Goal: Find contact information: Find contact information

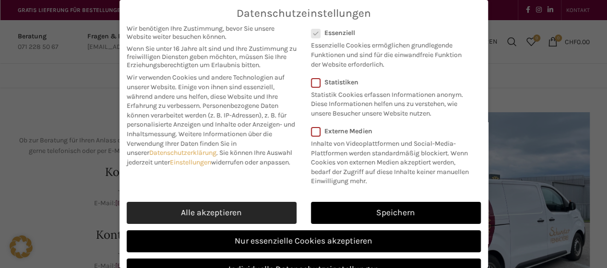
click at [228, 214] on link "Alle akzeptieren" at bounding box center [212, 213] width 170 height 22
checkbox input "true"
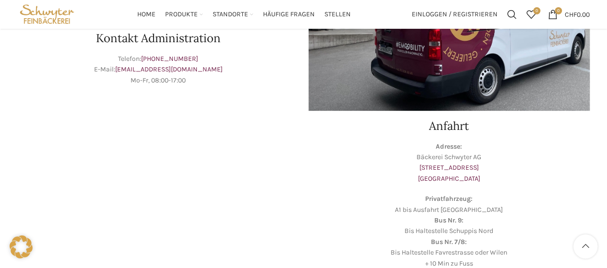
scroll to position [144, 0]
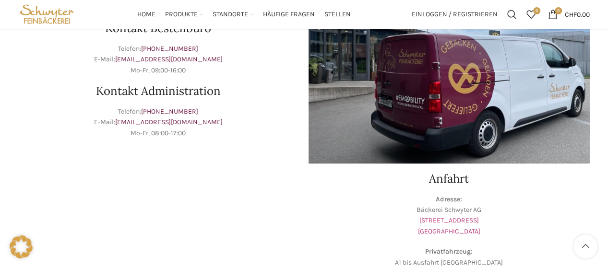
drag, startPoint x: 503, startPoint y: 217, endPoint x: 420, endPoint y: 219, distance: 83.5
click at [420, 219] on p "Adresse: Bäckerei Schwyter AG [STREET_ADDRESS]" at bounding box center [448, 215] width 281 height 43
copy link "[STREET_ADDRESS]"
click at [556, 212] on p "Adresse: Bäckerei Schwyter AG [STREET_ADDRESS]" at bounding box center [448, 215] width 281 height 43
drag, startPoint x: 210, startPoint y: 108, endPoint x: 147, endPoint y: 110, distance: 62.8
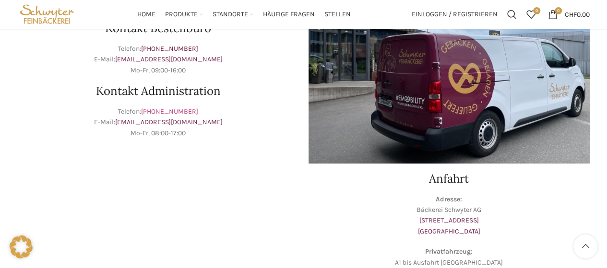
click at [147, 110] on p "Telefon: [PHONE_NUMBER] E-Mail: [EMAIL_ADDRESS][DOMAIN_NAME] Mo-Fr, 08:00-17:00" at bounding box center [158, 122] width 281 height 32
copy link "[PHONE_NUMBER]"
click at [259, 110] on p "Telefon: [PHONE_NUMBER] E-Mail: [EMAIL_ADDRESS][DOMAIN_NAME] Mo-Fr, 08:00-17:00" at bounding box center [158, 122] width 281 height 32
